Goal: Transaction & Acquisition: Purchase product/service

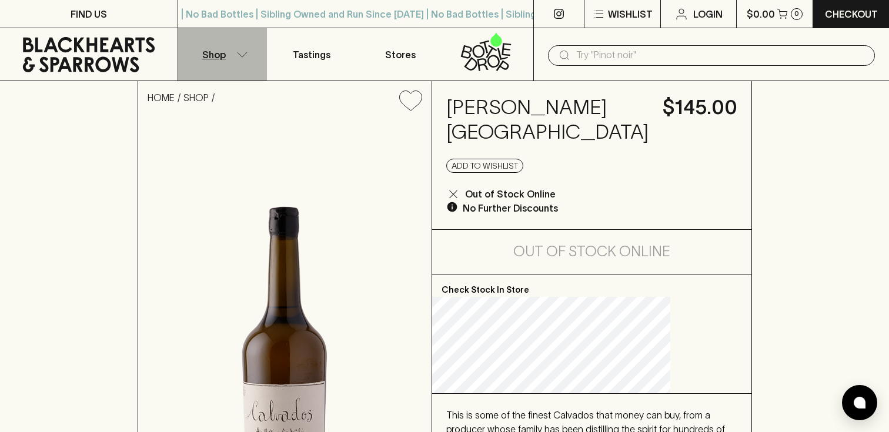
click at [236, 53] on icon "button" at bounding box center [242, 55] width 12 height 6
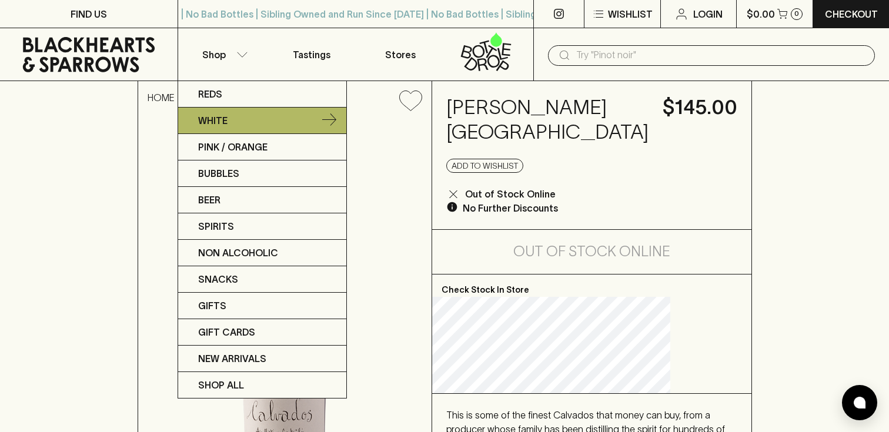
click at [225, 121] on p "White" at bounding box center [212, 120] width 29 height 14
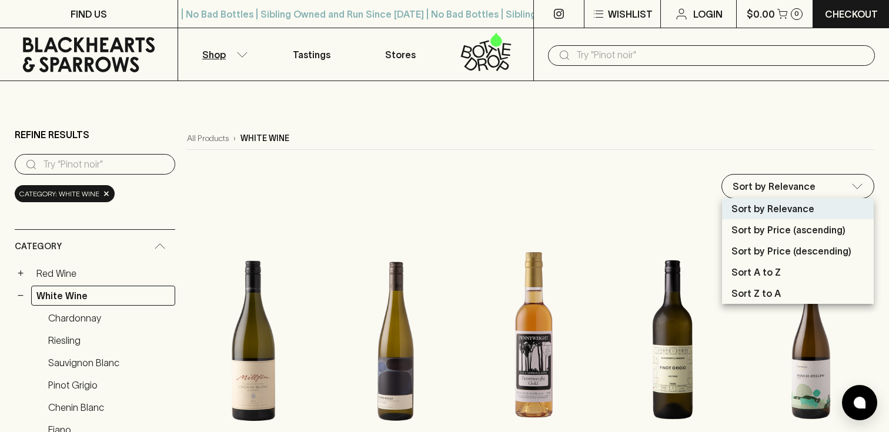
click at [778, 252] on p "Sort by Price (descending)" at bounding box center [791, 251] width 120 height 14
type input "price:desc"
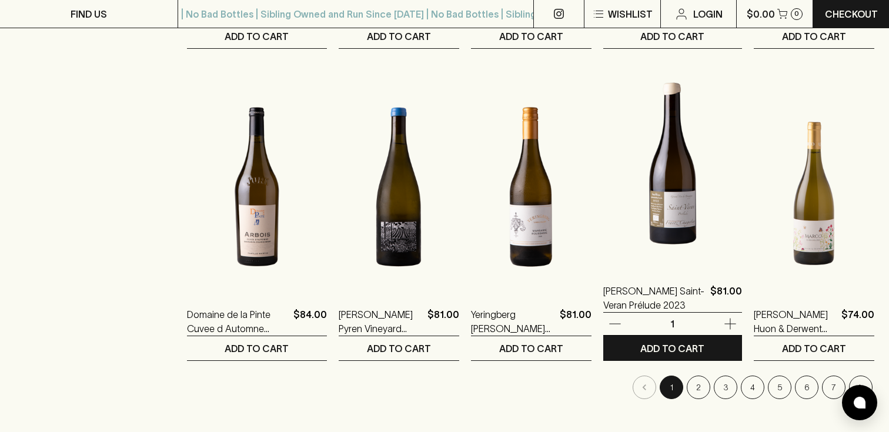
scroll to position [1138, 0]
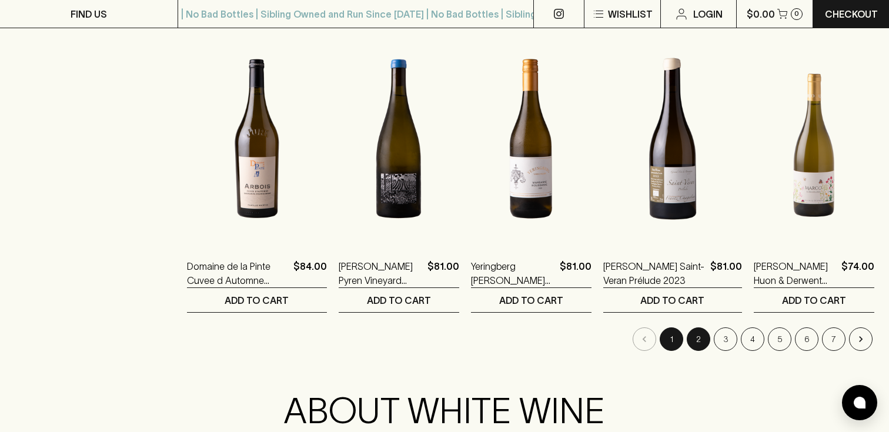
click at [700, 337] on button "2" at bounding box center [699, 340] width 24 height 24
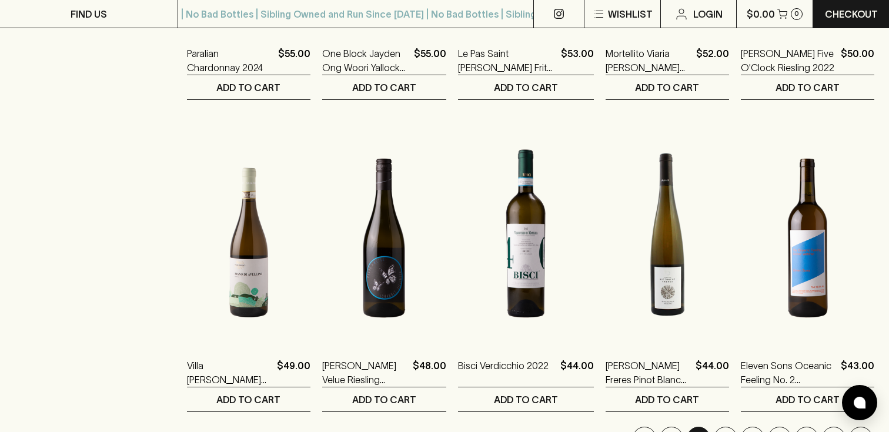
scroll to position [1043, 0]
